Goal: Navigation & Orientation: Find specific page/section

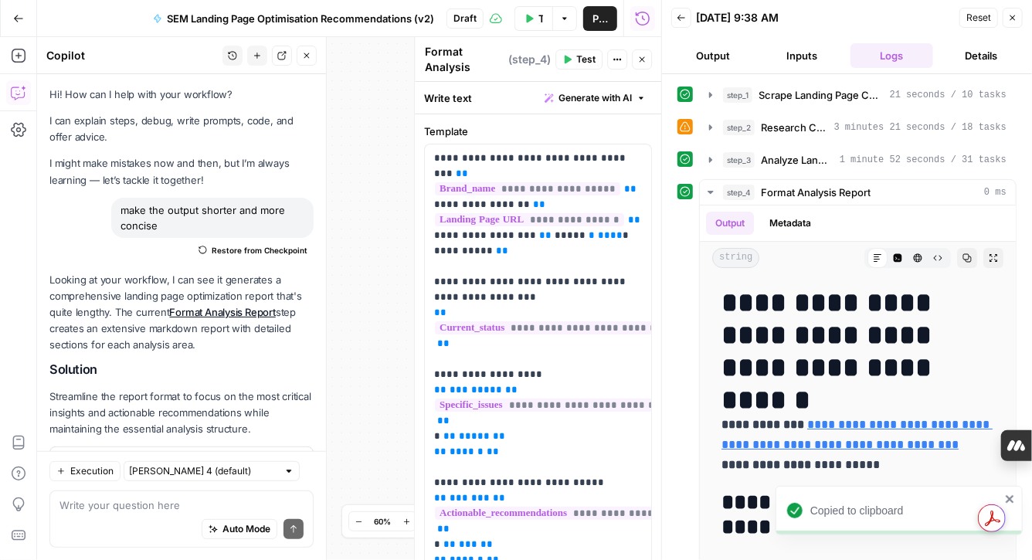
scroll to position [39, 0]
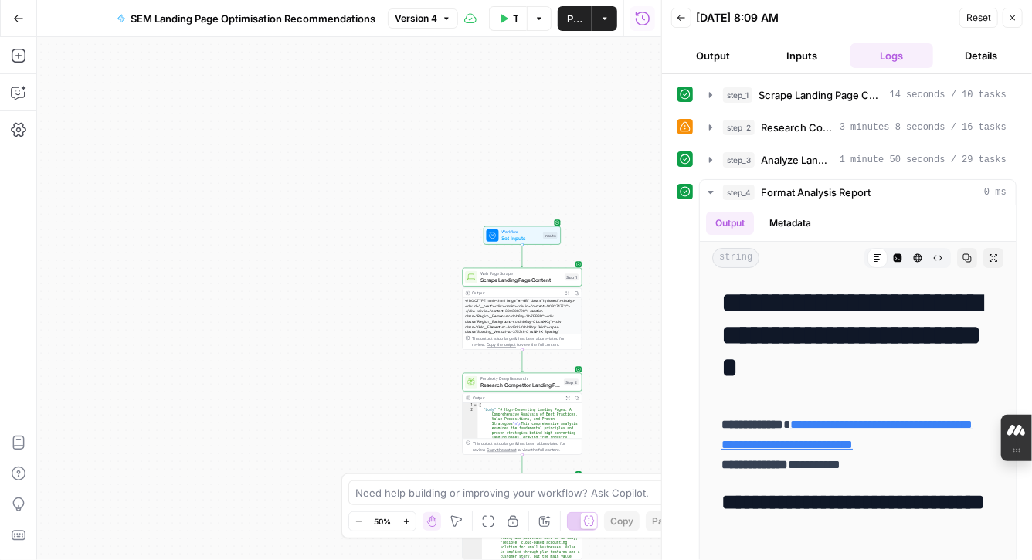
click at [25, 19] on button "Go Back" at bounding box center [19, 19] width 28 height 28
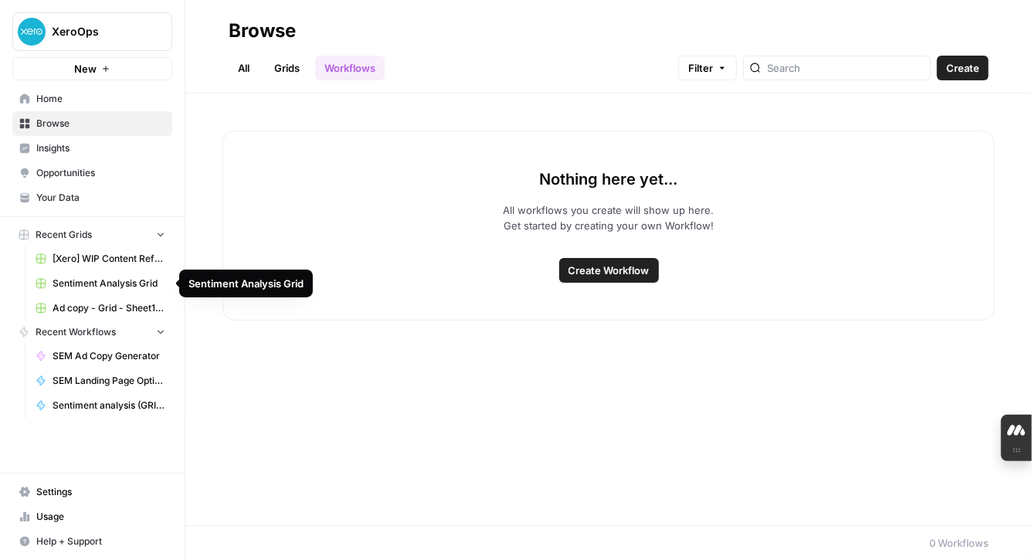
click at [80, 284] on span "Sentiment Analysis Grid" at bounding box center [109, 284] width 113 height 14
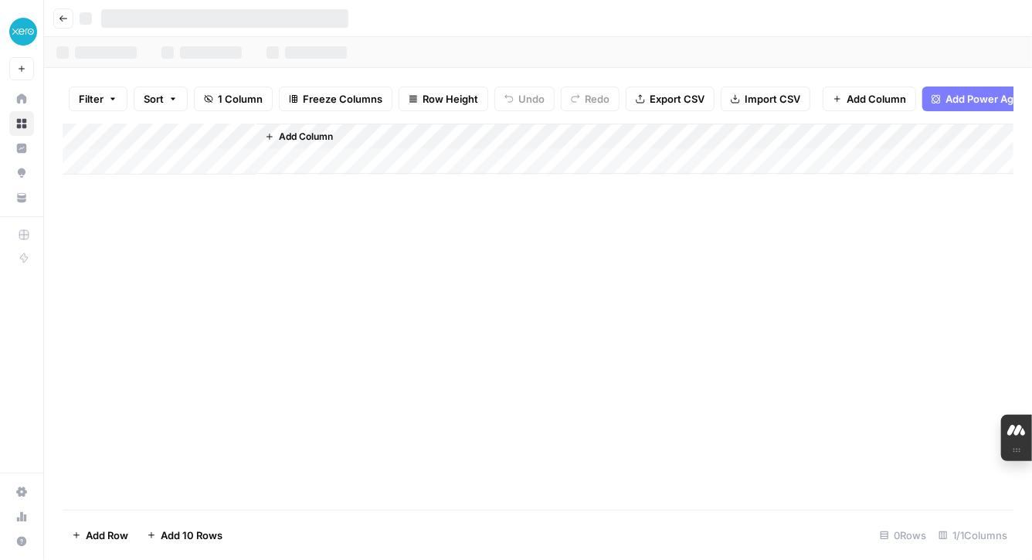
click at [63, 25] on button "Go back" at bounding box center [63, 18] width 20 height 20
